Goal: Task Accomplishment & Management: Use online tool/utility

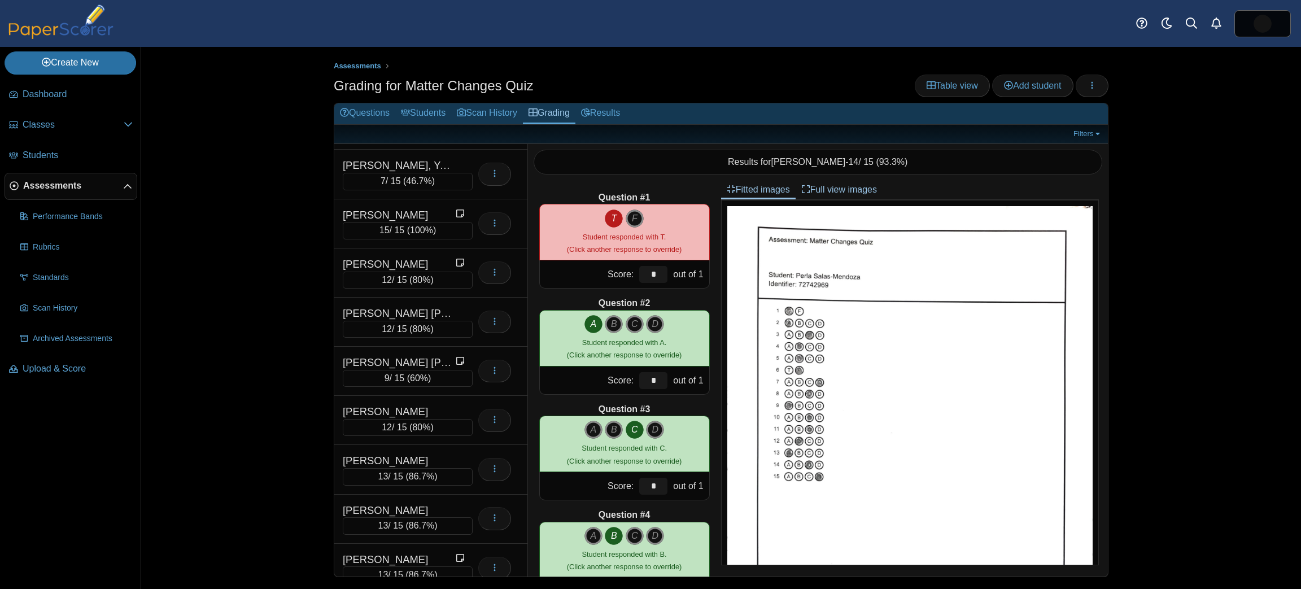
scroll to position [876, 0]
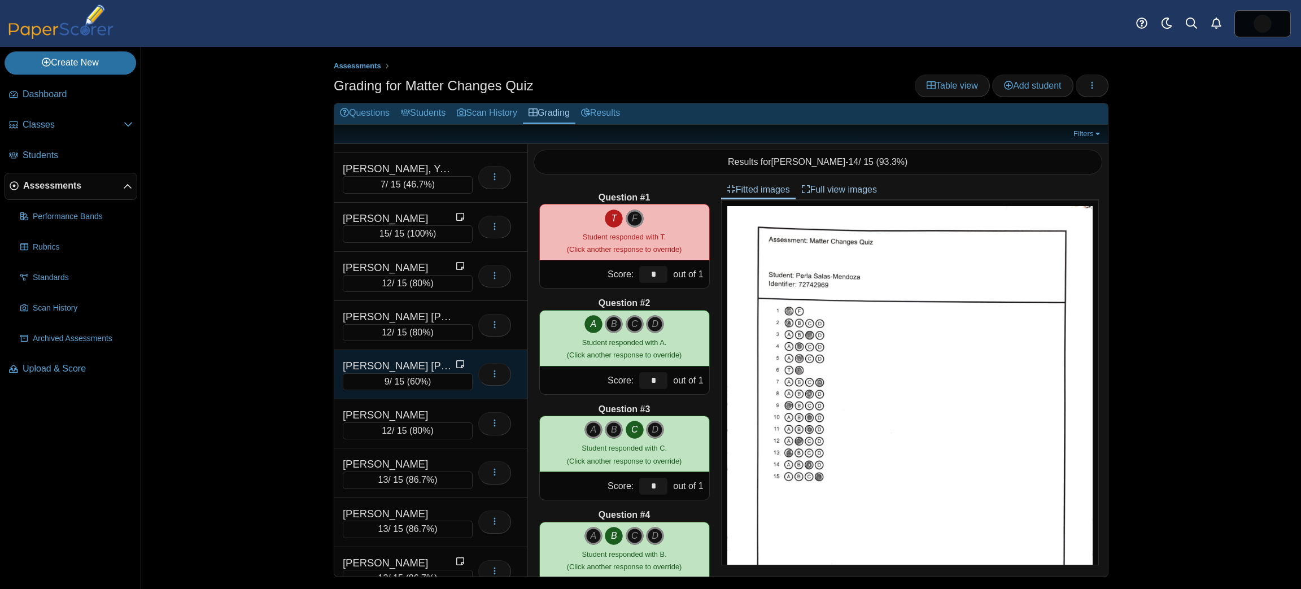
click at [348, 358] on div "[PERSON_NAME] [PERSON_NAME]" at bounding box center [399, 365] width 113 height 15
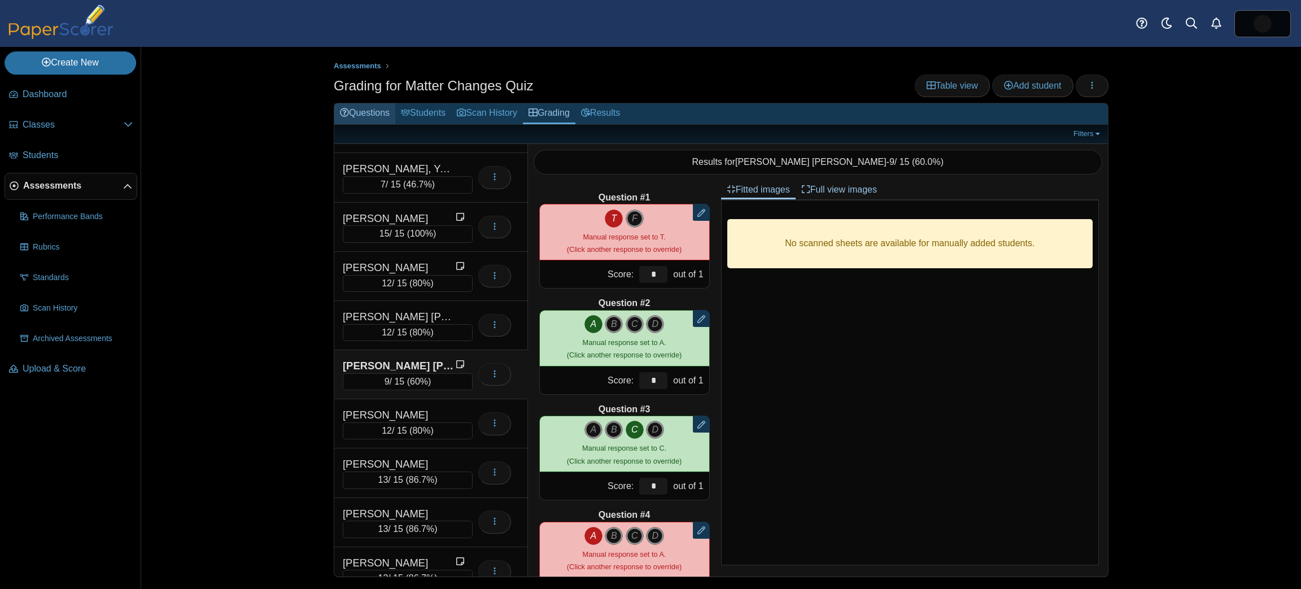
click at [374, 106] on link "Questions" at bounding box center [364, 113] width 61 height 21
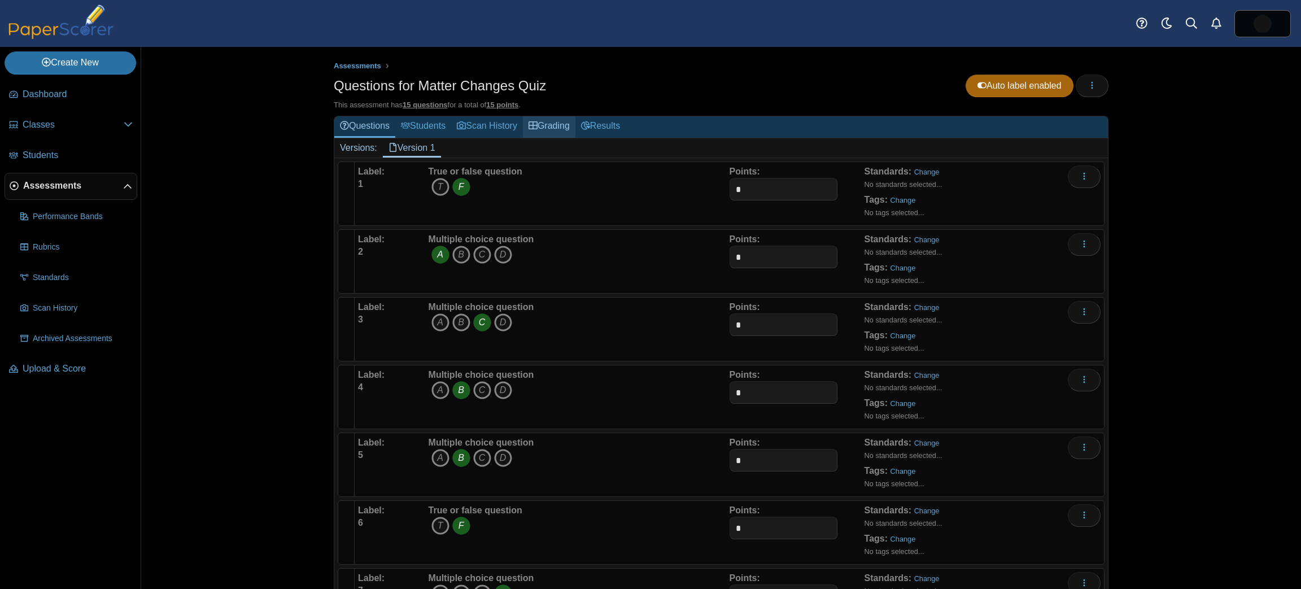
click at [553, 128] on link "Grading" at bounding box center [549, 126] width 53 height 21
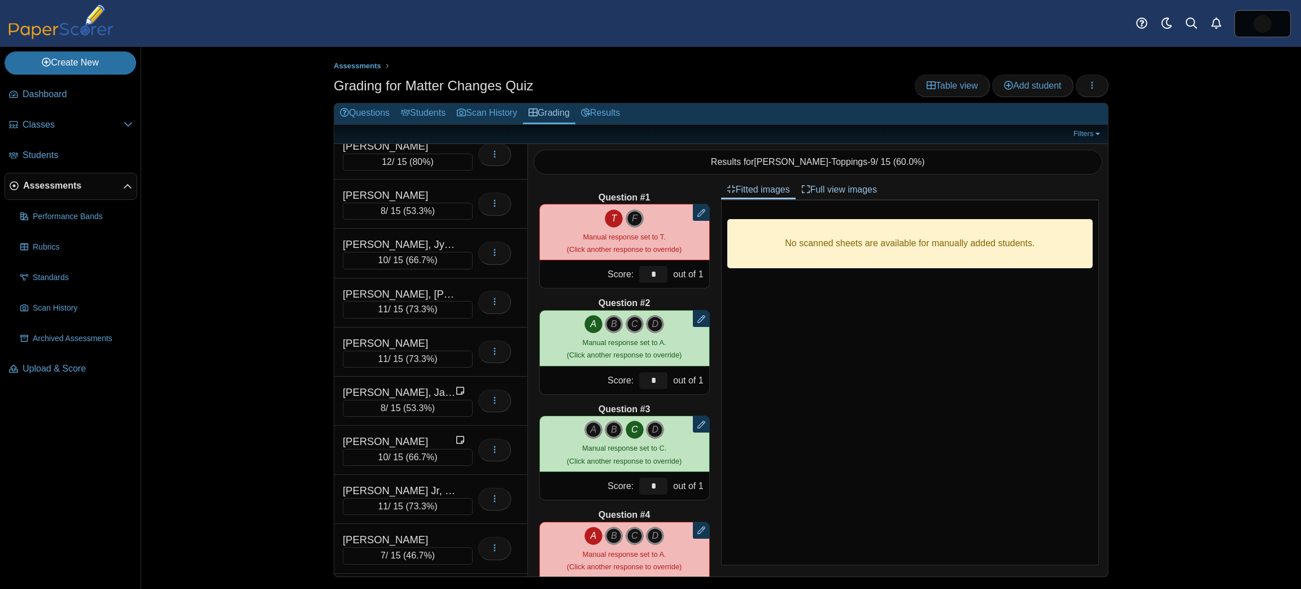
scroll to position [164, 0]
click at [414, 431] on div "[PERSON_NAME]" at bounding box center [399, 438] width 113 height 15
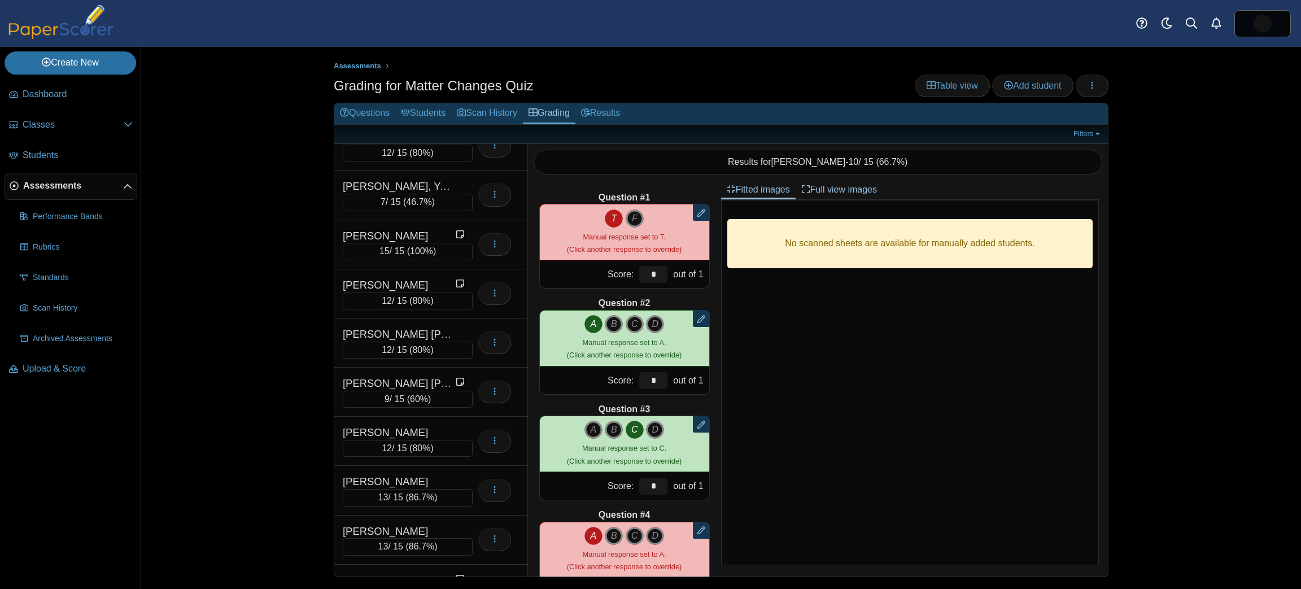
scroll to position [874, 0]
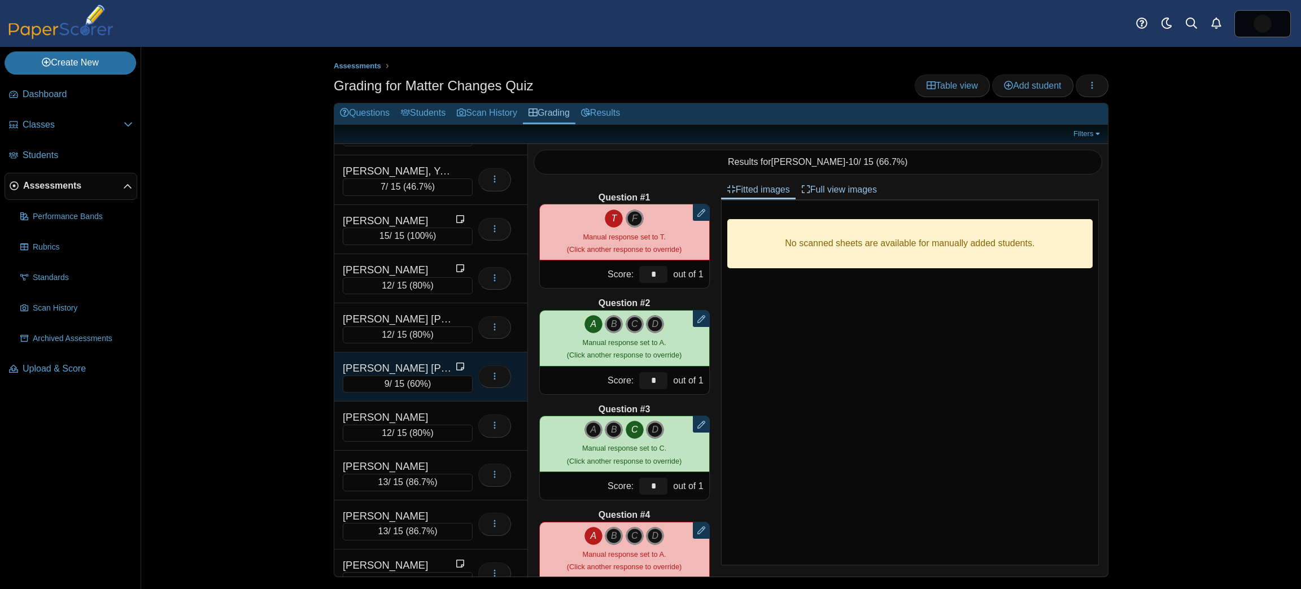
click at [430, 361] on div "[PERSON_NAME] [PERSON_NAME]" at bounding box center [399, 368] width 113 height 15
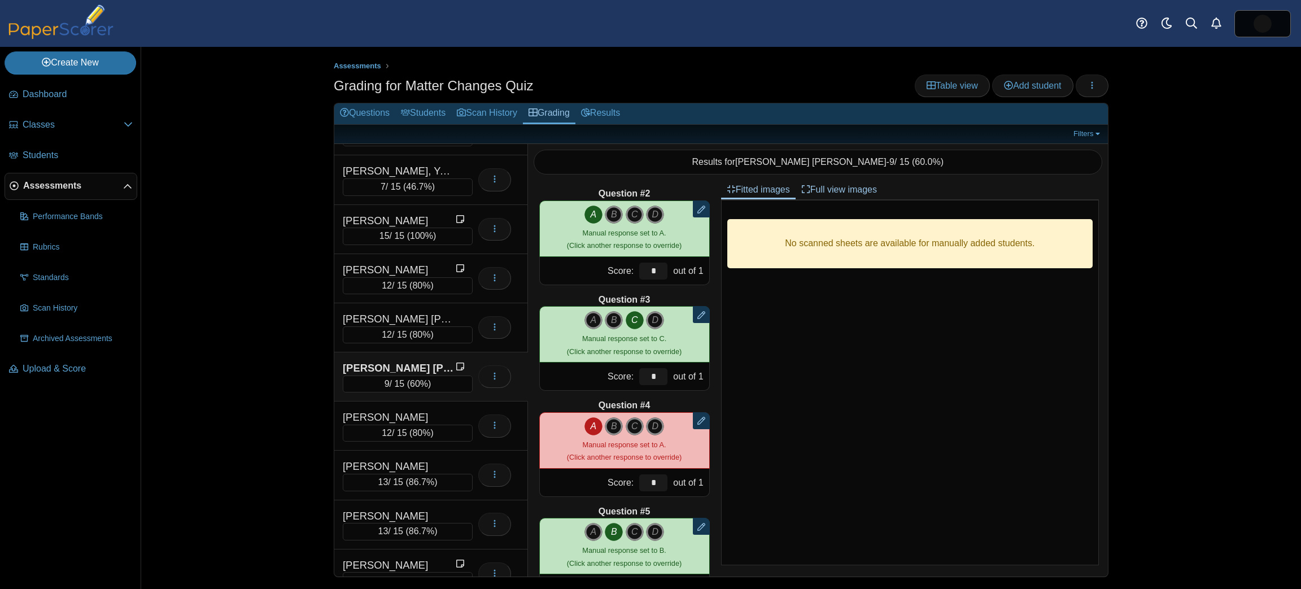
scroll to position [137, 0]
